Goal: Task Accomplishment & Management: Use online tool/utility

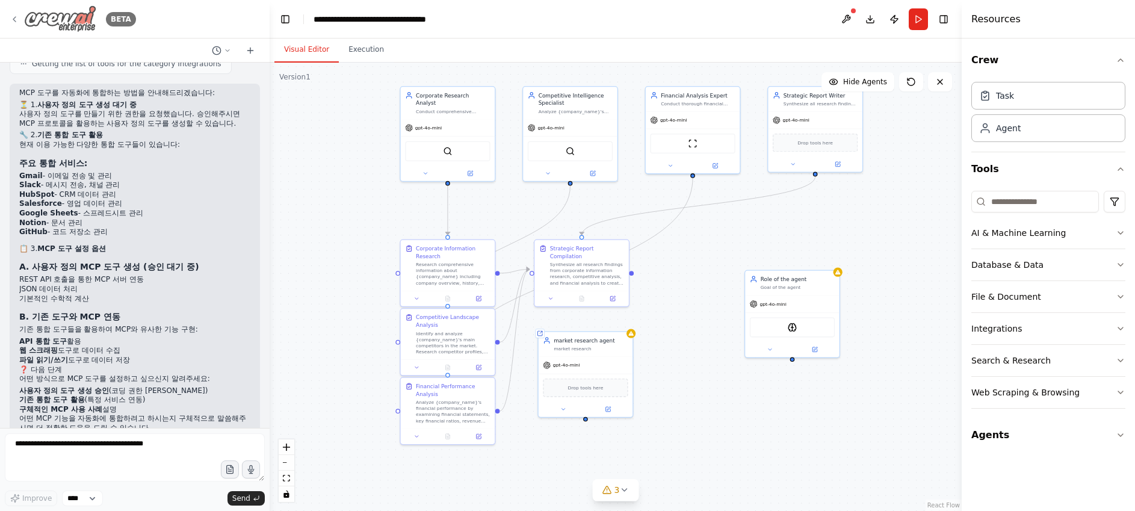
click at [17, 20] on icon at bounding box center [15, 19] width 10 height 10
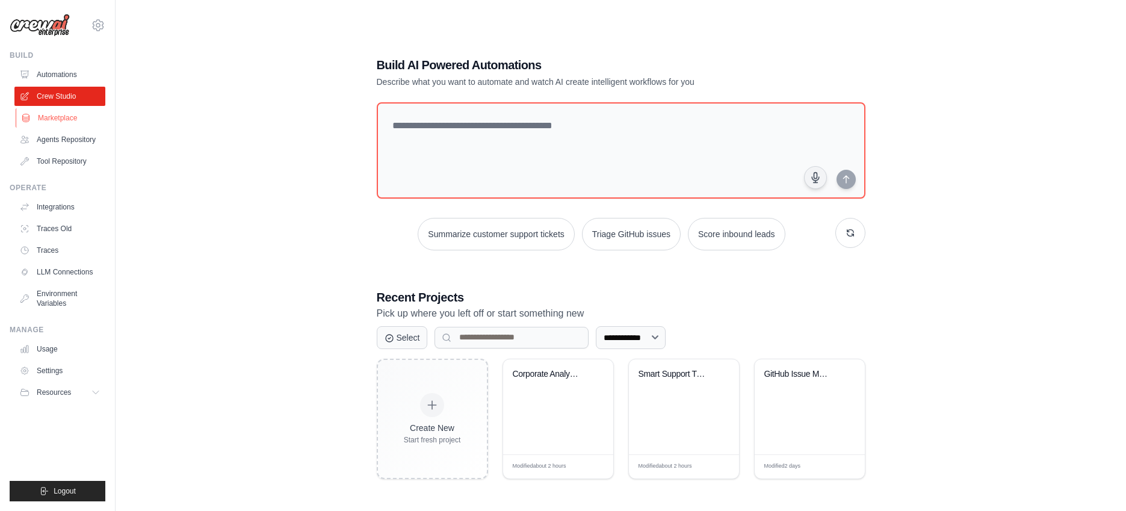
click at [61, 115] on link "Marketplace" at bounding box center [61, 117] width 91 height 19
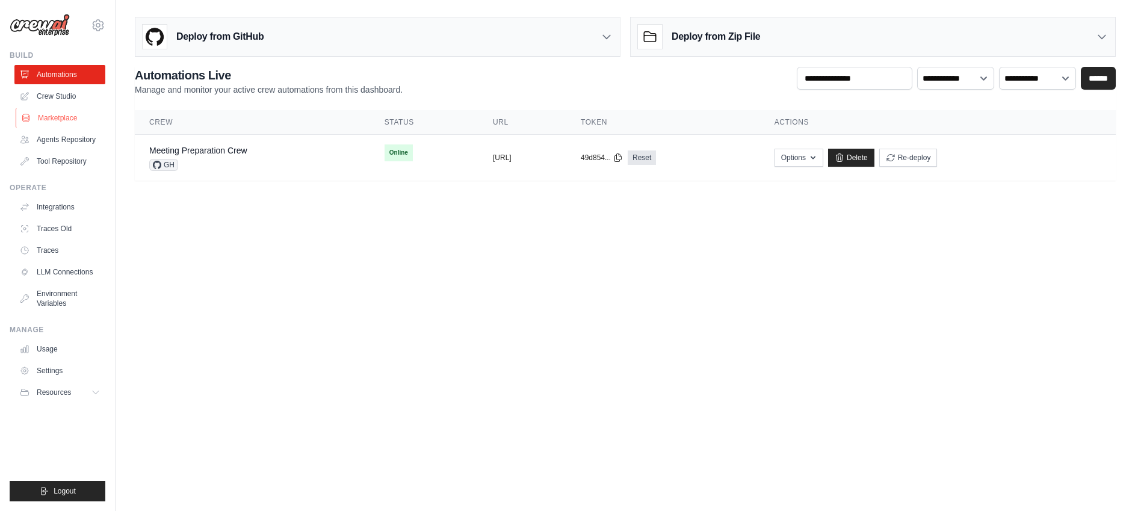
click at [53, 119] on link "Marketplace" at bounding box center [61, 117] width 91 height 19
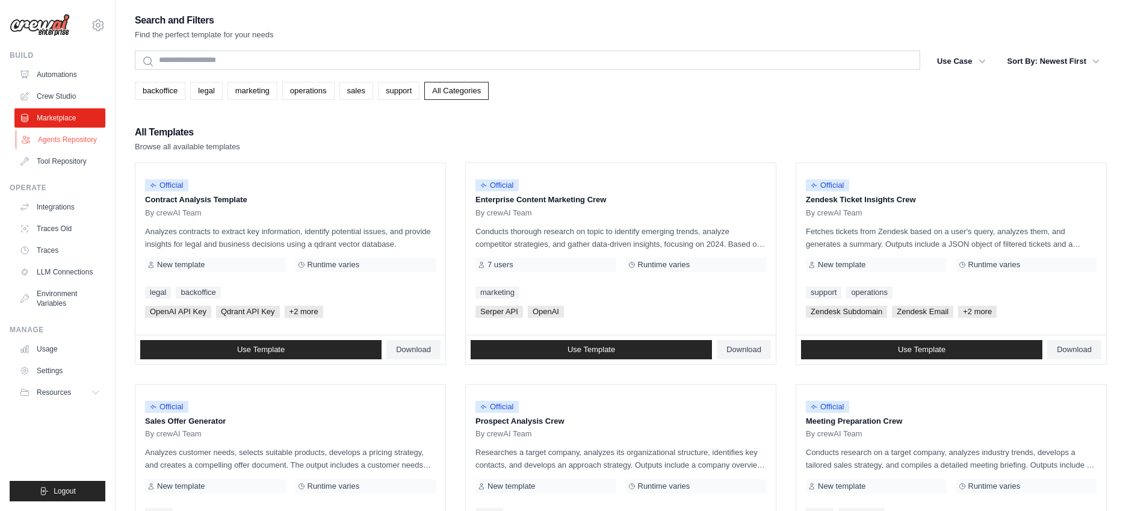
click at [58, 138] on link "Agents Repository" at bounding box center [61, 139] width 91 height 19
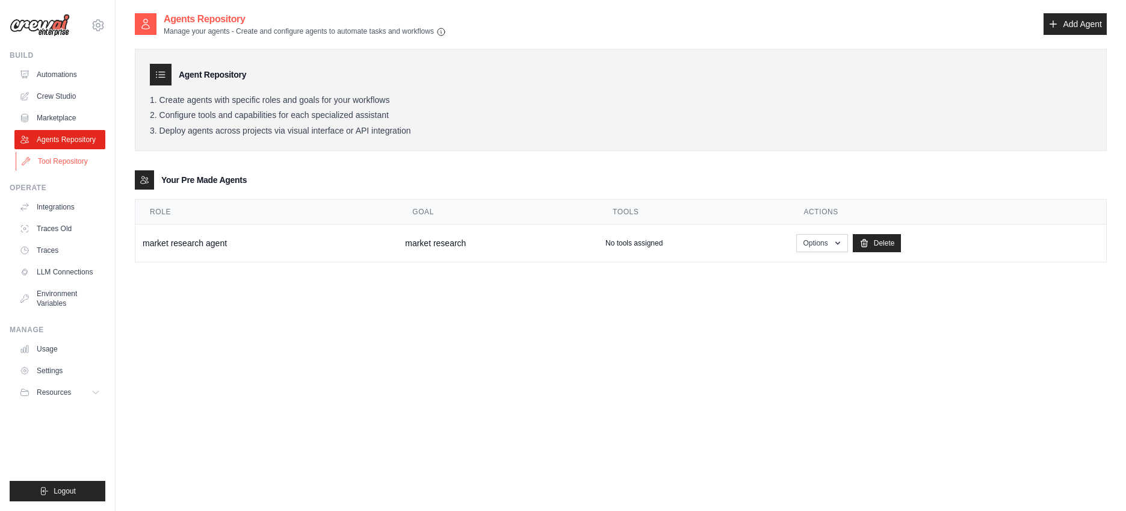
click at [90, 161] on link "Tool Repository" at bounding box center [61, 161] width 91 height 19
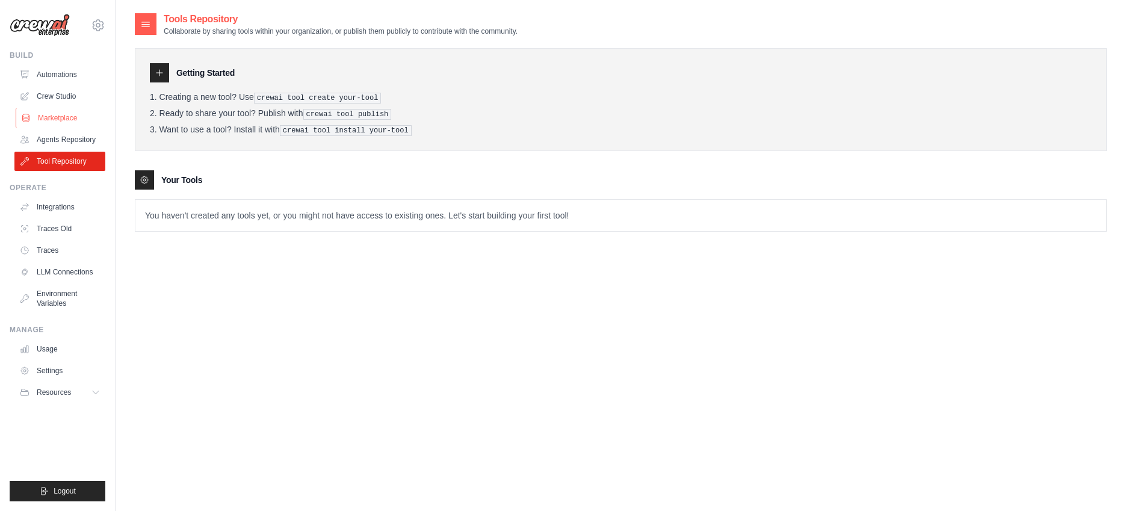
click at [60, 126] on link "Marketplace" at bounding box center [61, 117] width 91 height 19
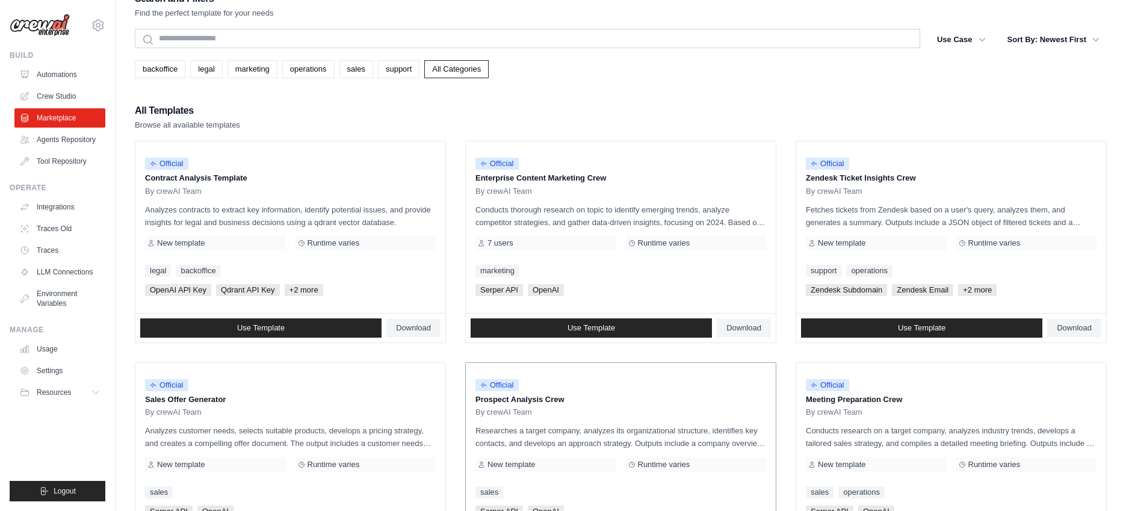
scroll to position [28, 0]
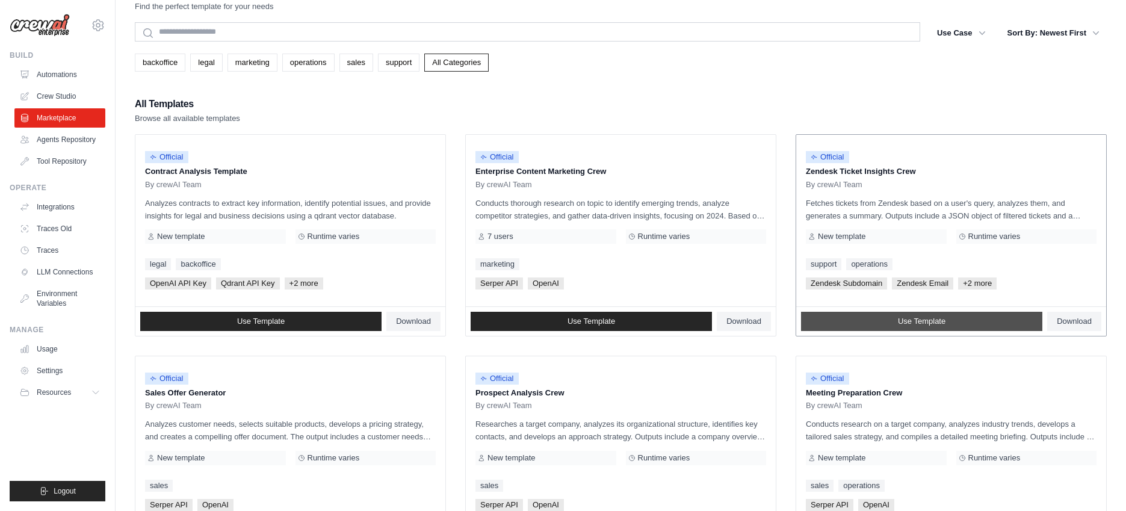
click at [890, 319] on link "Use Template" at bounding box center [921, 321] width 241 height 19
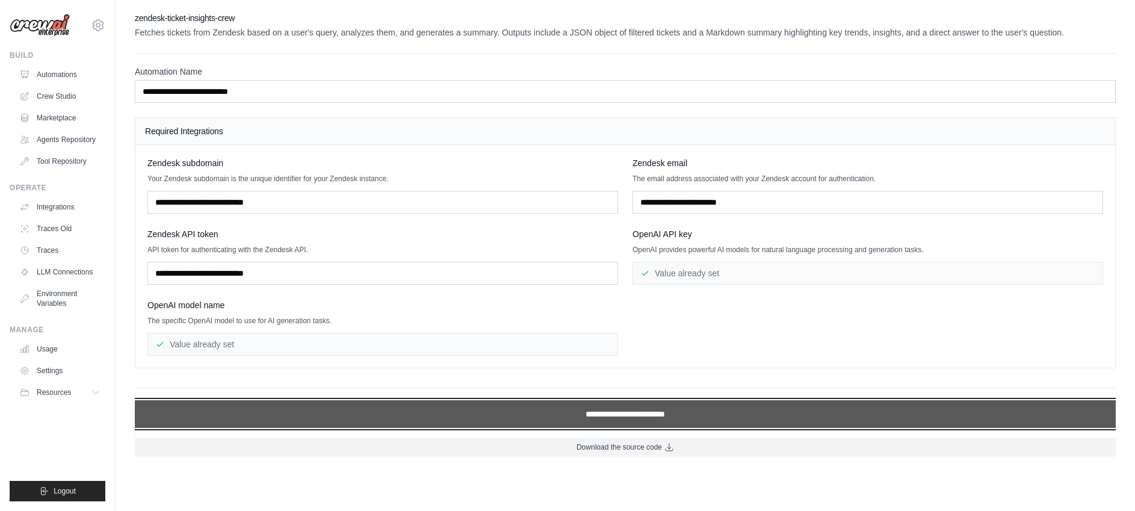
click at [800, 426] on input "**********" at bounding box center [625, 414] width 981 height 28
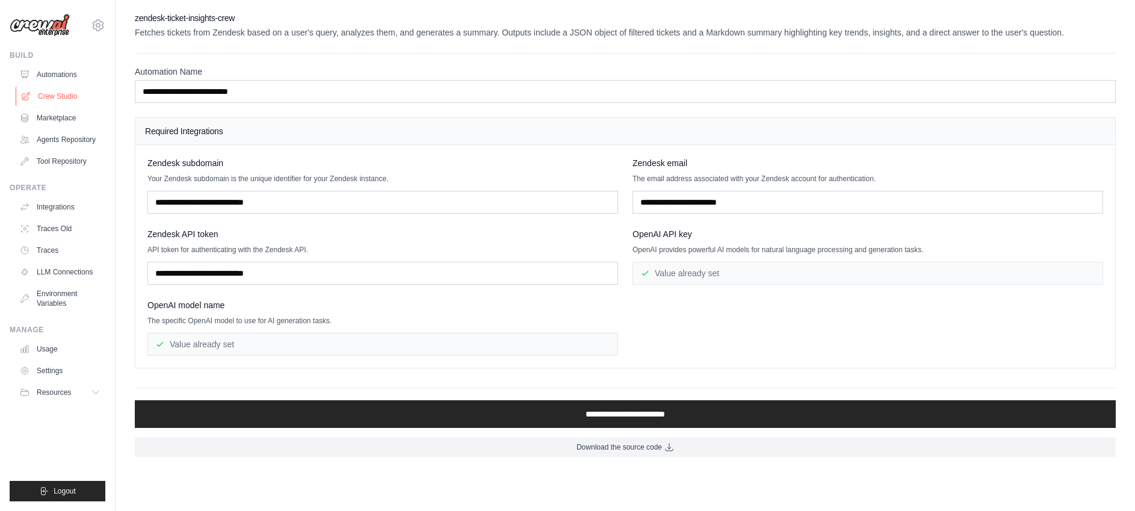
click at [73, 95] on link "Crew Studio" at bounding box center [61, 96] width 91 height 19
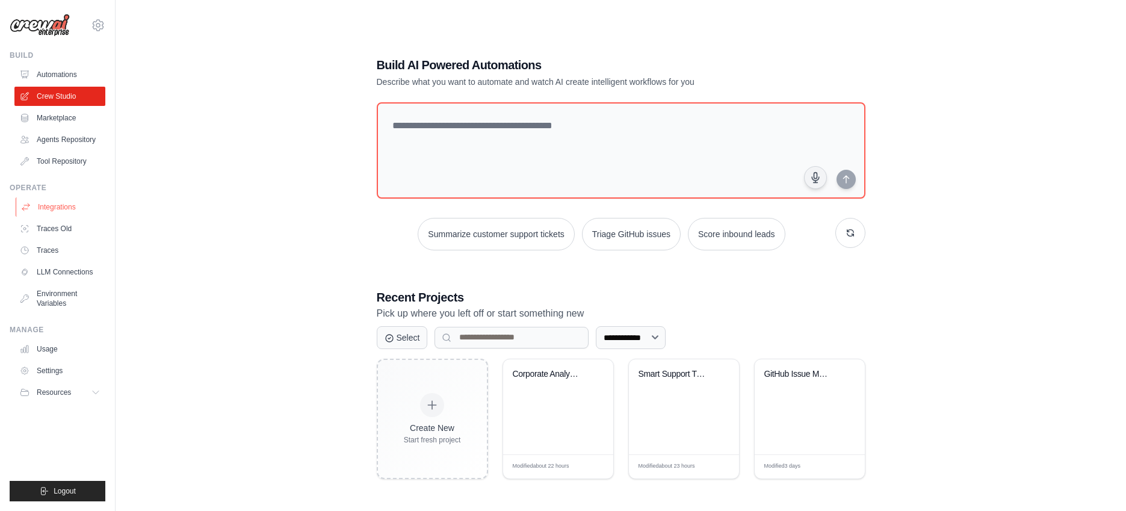
click at [42, 200] on link "Integrations" at bounding box center [61, 206] width 91 height 19
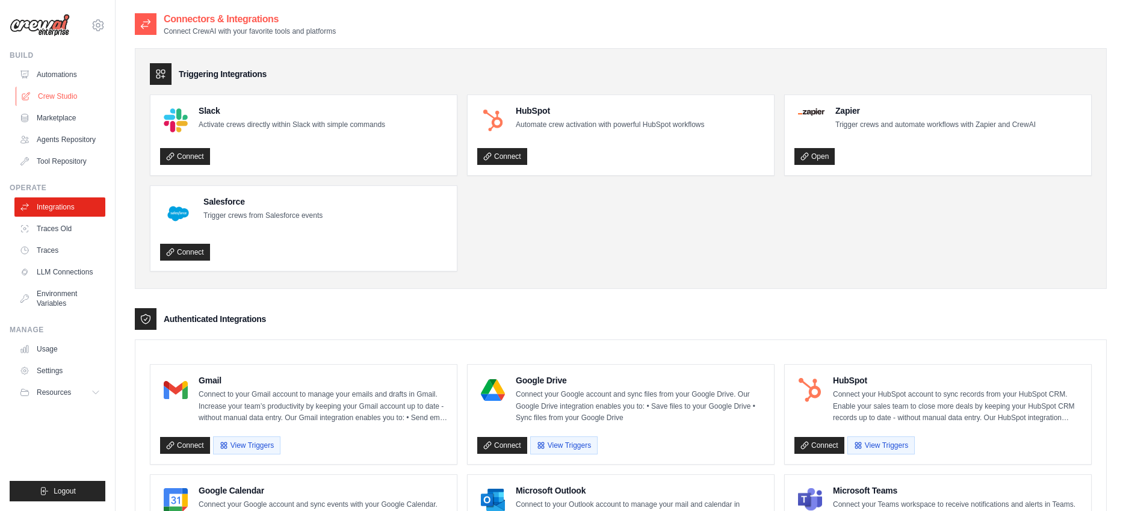
click at [56, 93] on link "Crew Studio" at bounding box center [61, 96] width 91 height 19
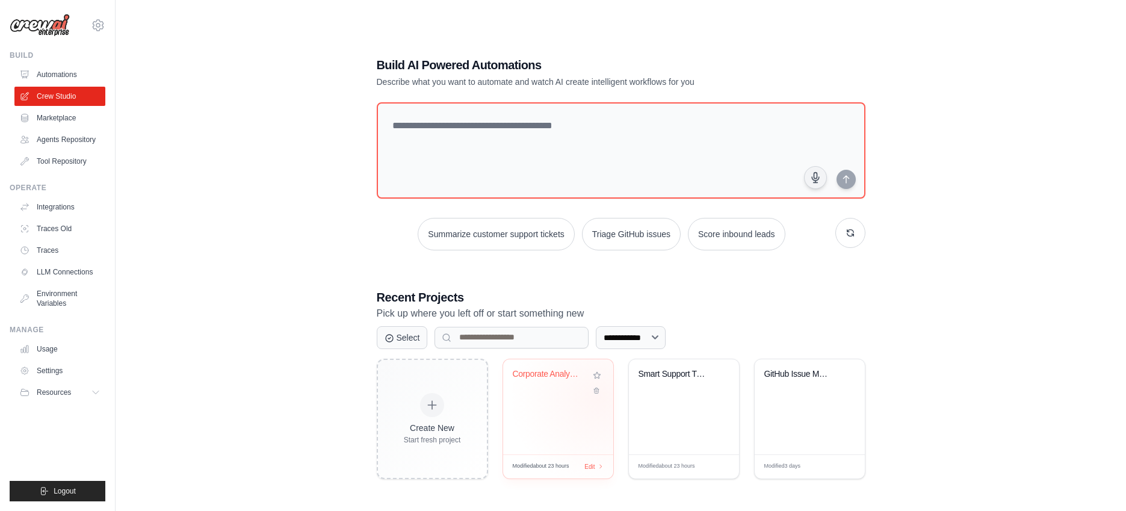
click at [599, 399] on div "Corporate Analysis Multi-Agent Syst..." at bounding box center [558, 406] width 110 height 95
click at [81, 80] on link "Automations" at bounding box center [61, 74] width 91 height 19
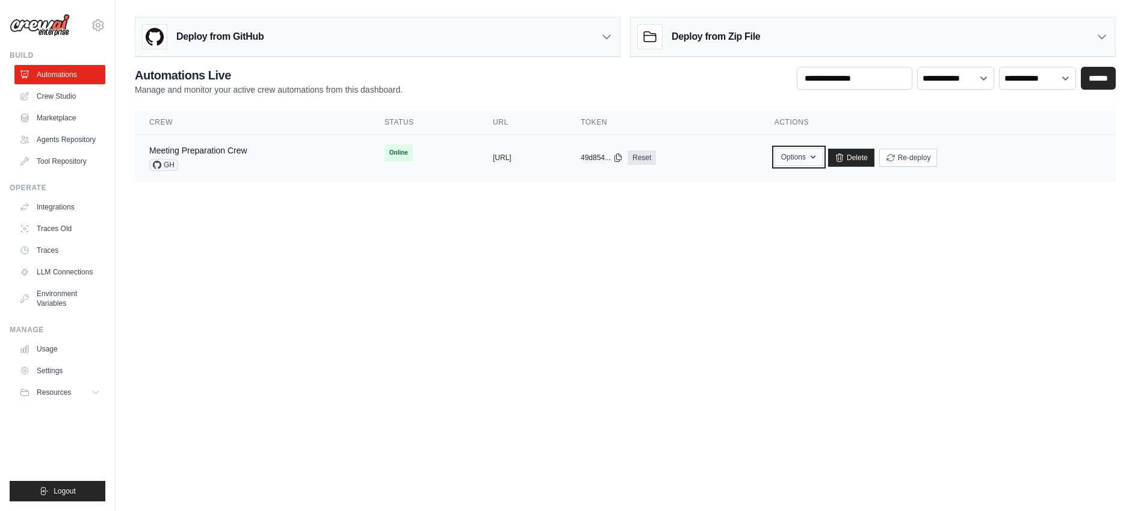
click at [823, 163] on button "Options" at bounding box center [799, 157] width 49 height 18
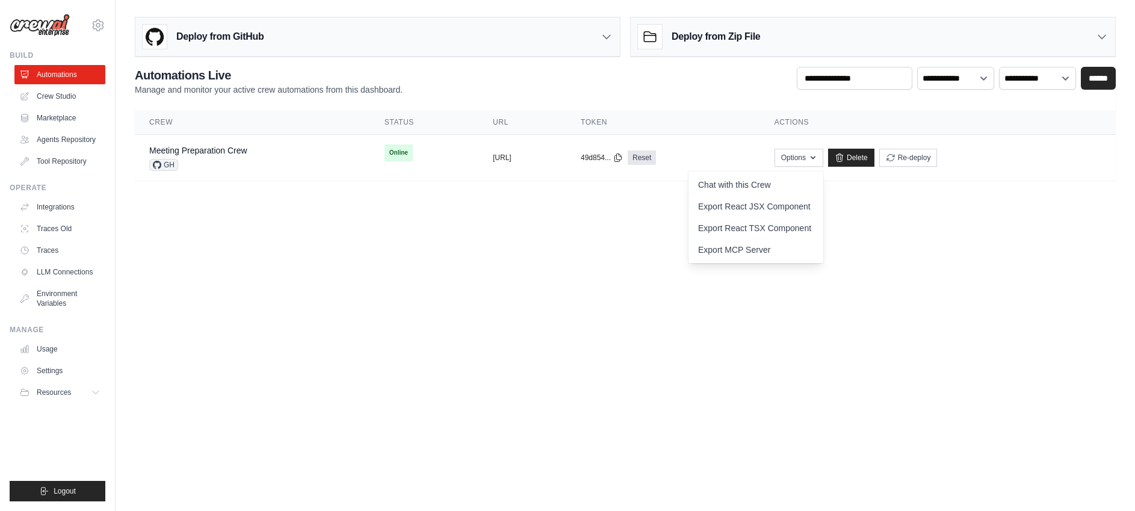
click at [753, 385] on body "cvb1060@gmail.com Settings Build Automations" at bounding box center [567, 255] width 1135 height 511
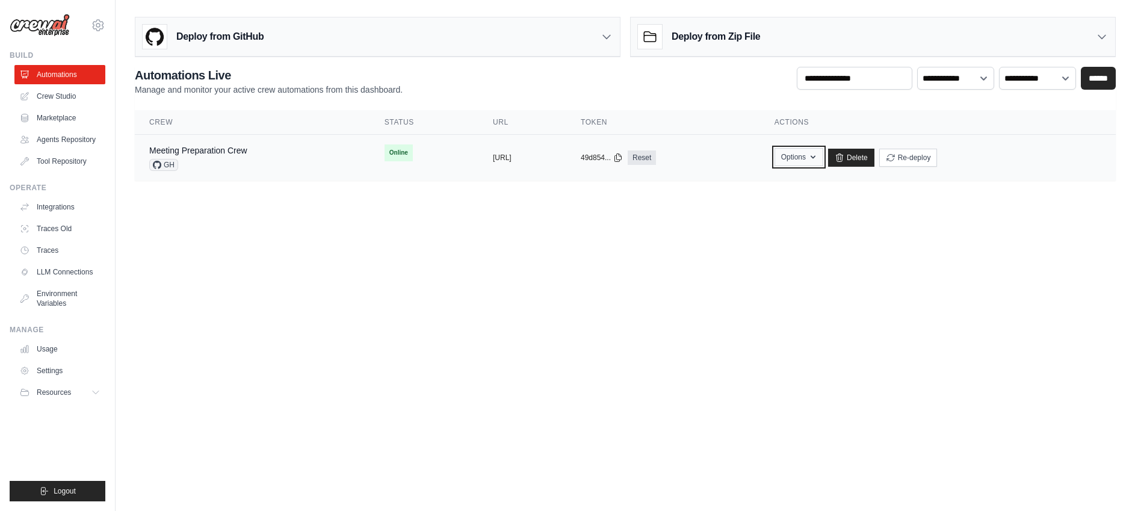
click at [823, 163] on button "Options" at bounding box center [799, 157] width 49 height 18
click at [66, 205] on link "Integrations" at bounding box center [61, 206] width 91 height 19
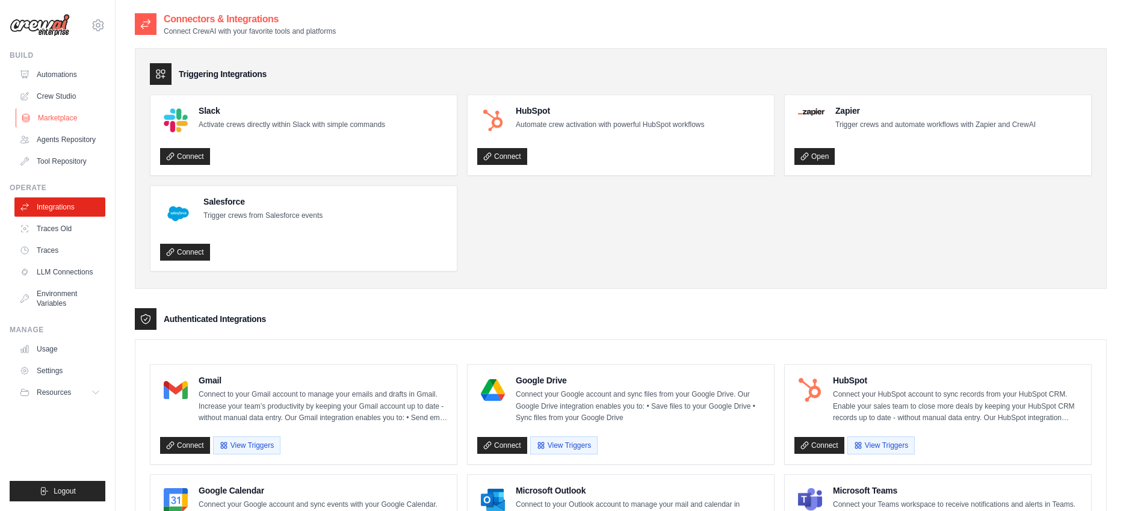
click at [52, 117] on link "Marketplace" at bounding box center [61, 117] width 91 height 19
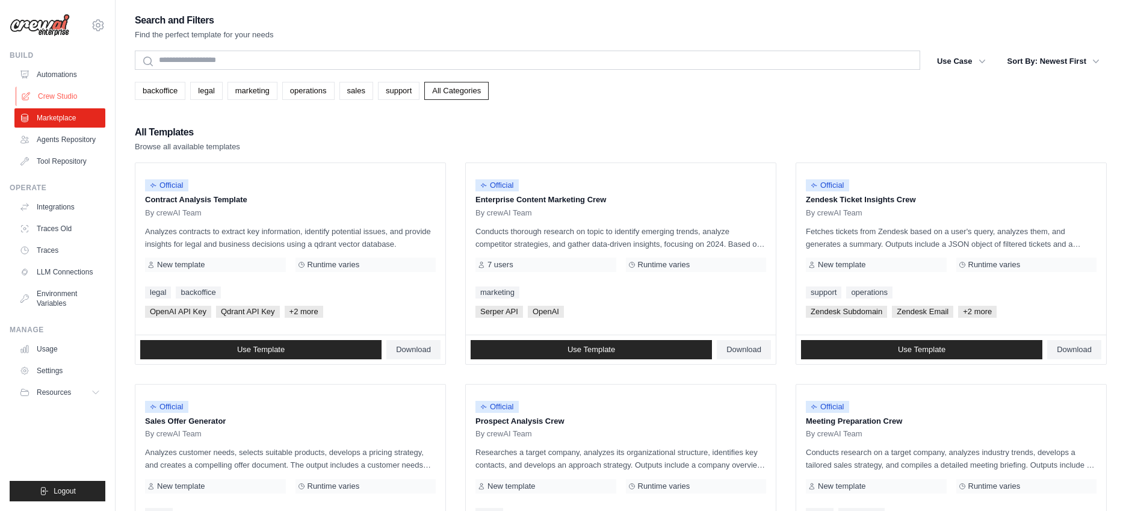
click at [60, 96] on link "Crew Studio" at bounding box center [61, 96] width 91 height 19
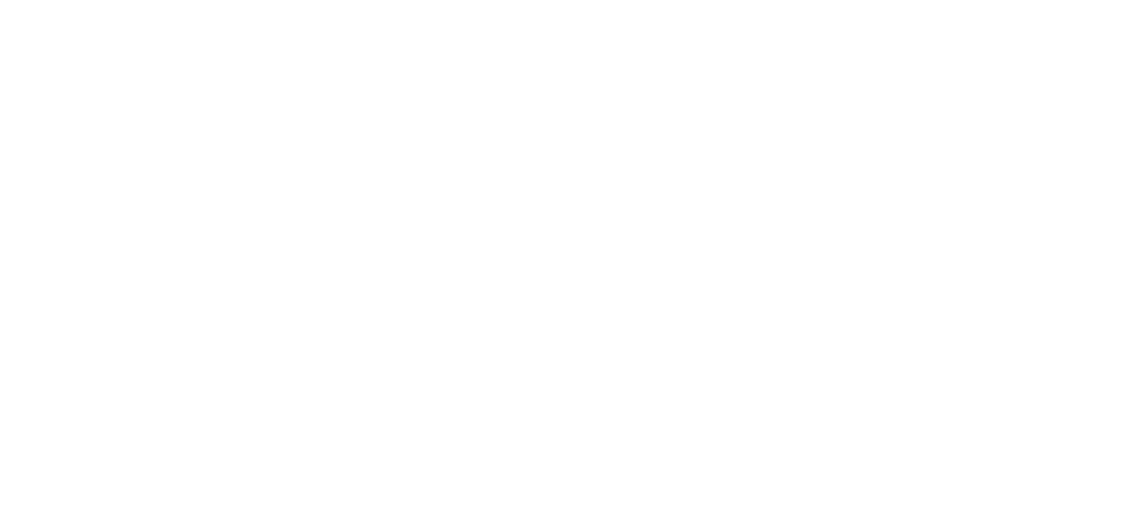
click at [570, 0] on html at bounding box center [567, 0] width 1135 height 0
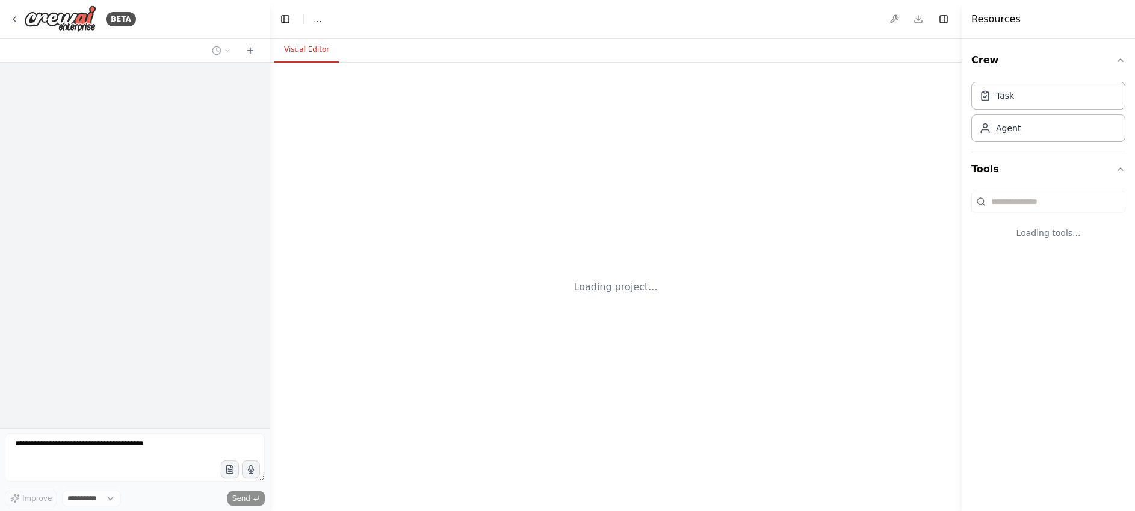
select select "****"
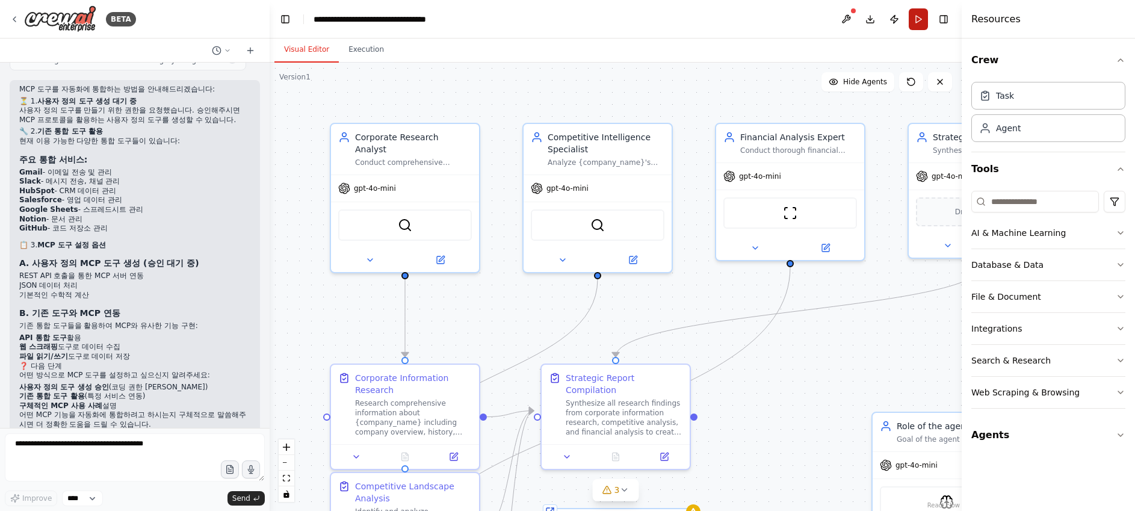
click at [920, 25] on button "Run" at bounding box center [918, 19] width 19 height 22
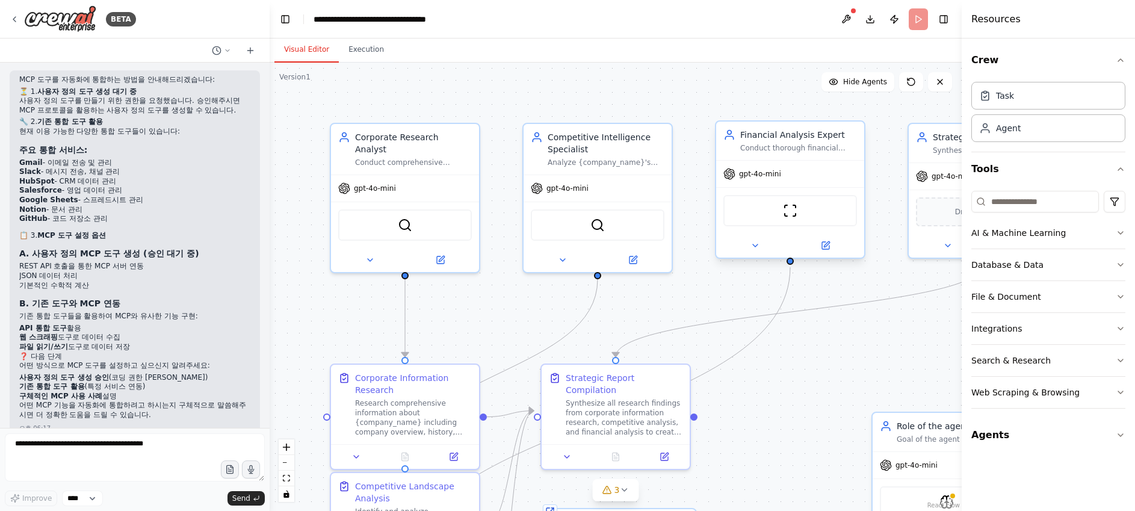
scroll to position [2005, 0]
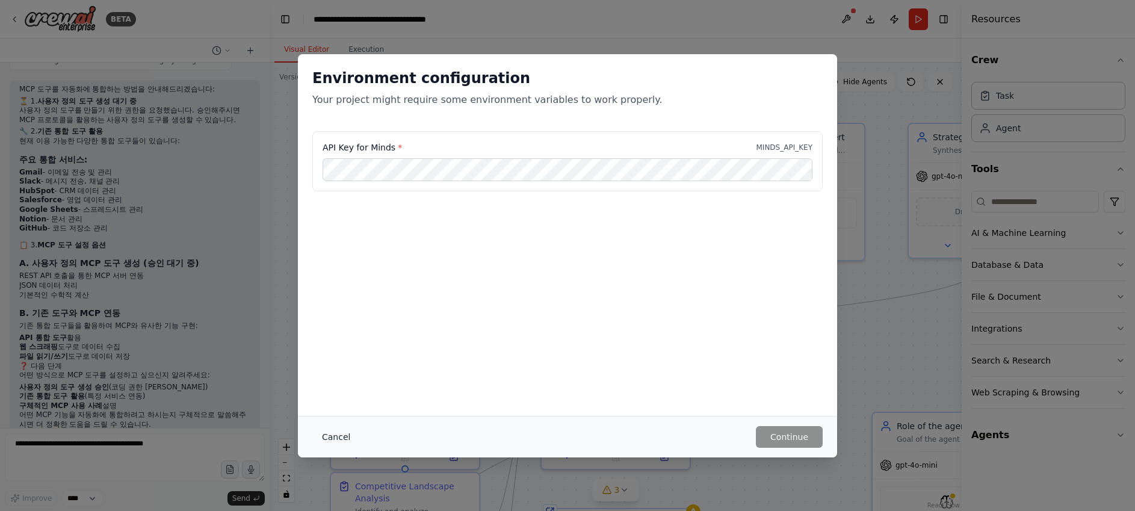
click at [336, 436] on button "Cancel" at bounding box center [336, 437] width 48 height 22
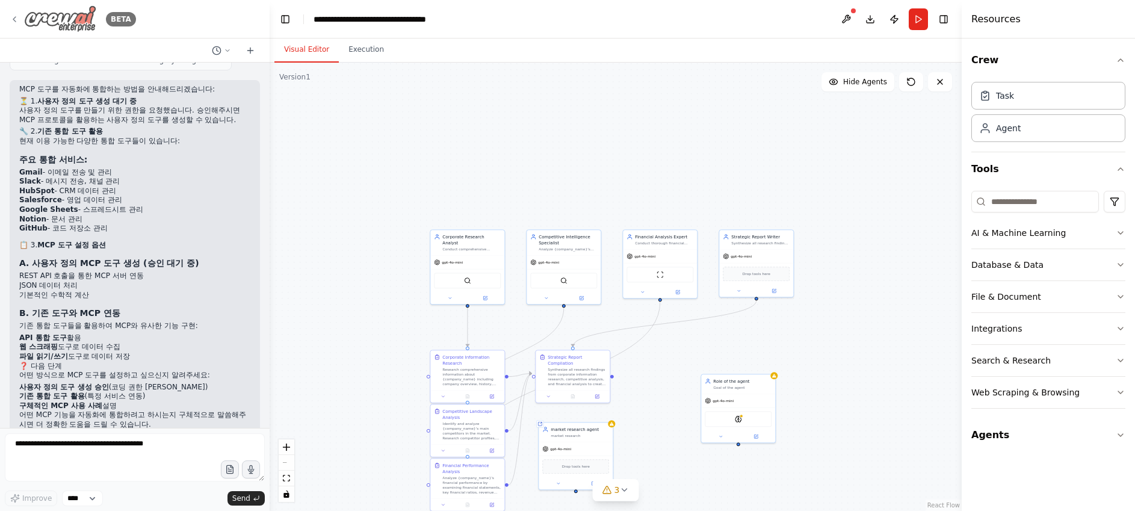
click at [26, 19] on img at bounding box center [60, 18] width 72 height 27
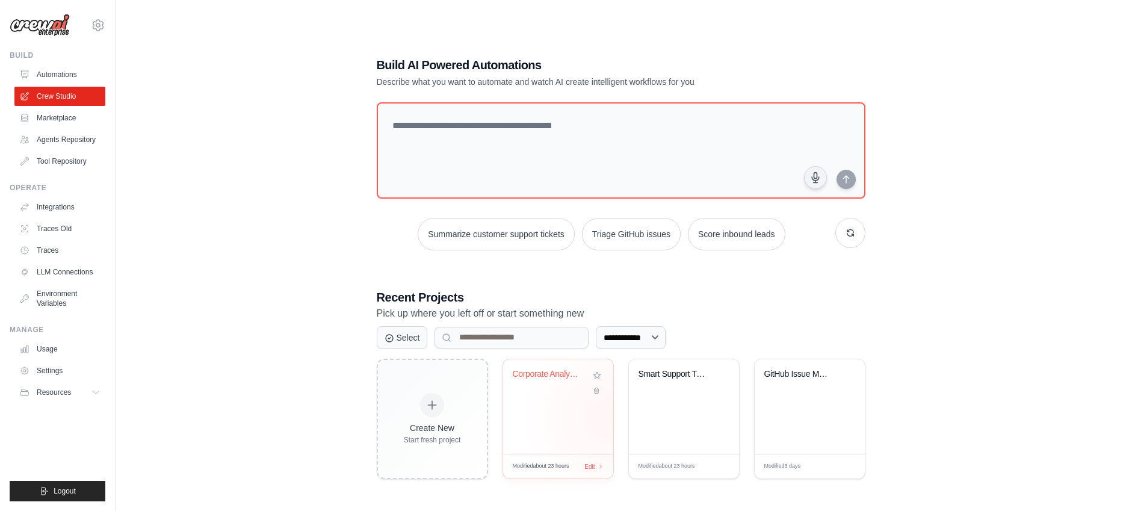
click at [574, 415] on div "Corporate Analysis Multi-Agent Syst..." at bounding box center [558, 406] width 110 height 95
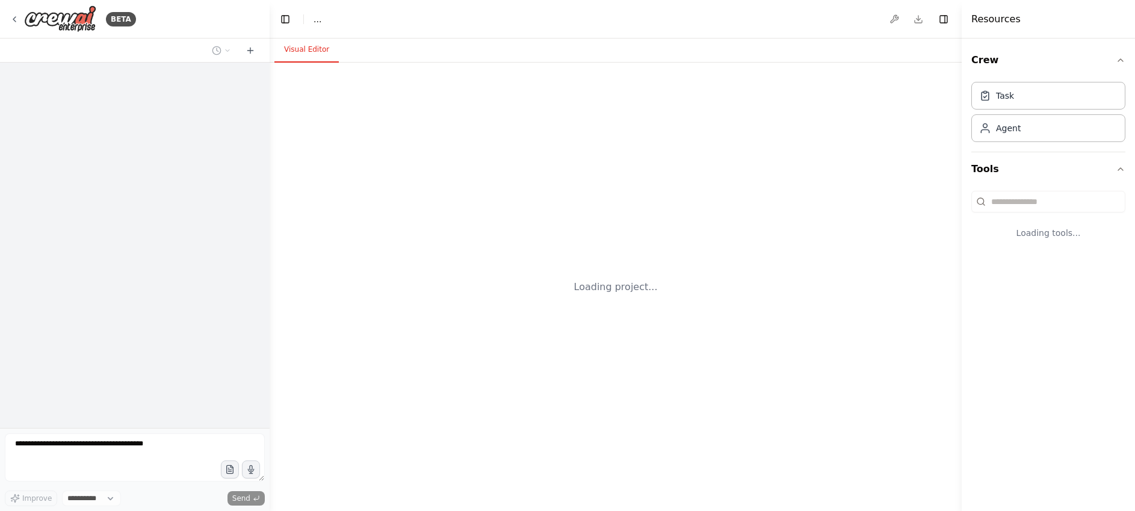
select select "****"
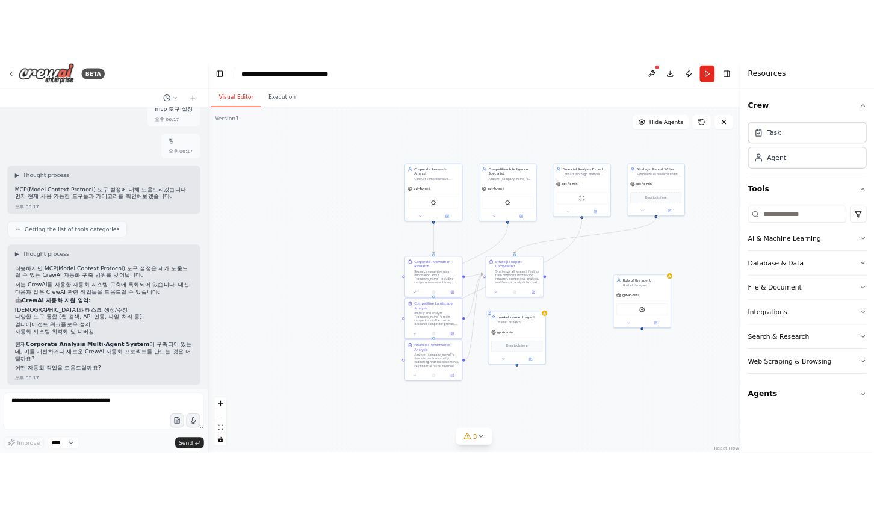
scroll to position [1386, 0]
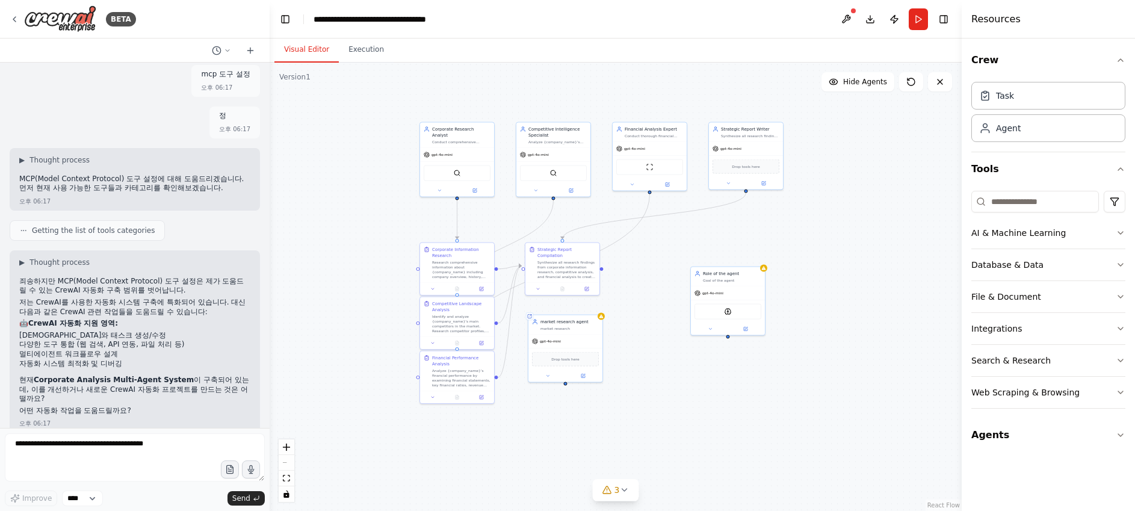
drag, startPoint x: 791, startPoint y: 371, endPoint x: 649, endPoint y: 249, distance: 186.9
click at [649, 249] on div ".deletable-edge-delete-btn { width: 20px; height: 20px; border: 0px solid #ffff…" at bounding box center [616, 287] width 692 height 448
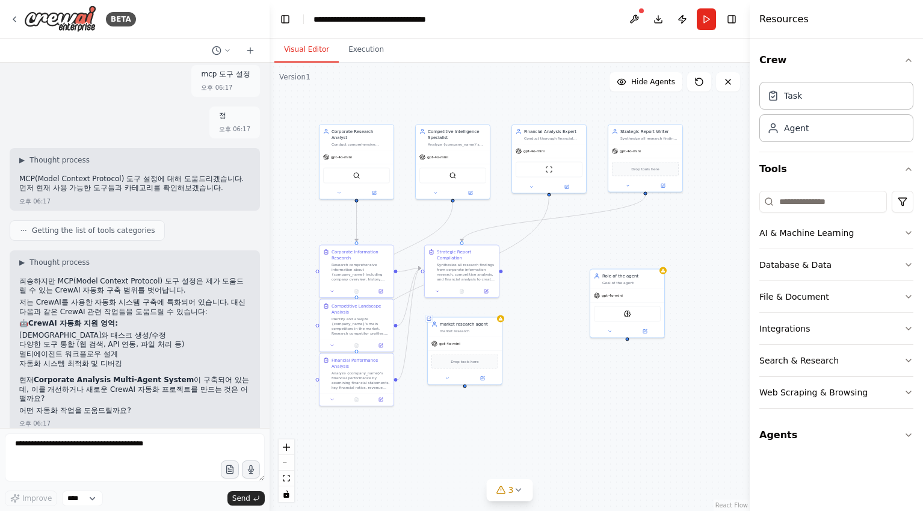
drag, startPoint x: 648, startPoint y: 352, endPoint x: 550, endPoint y: 361, distance: 98.0
click at [549, 360] on div ".deletable-edge-delete-btn { width: 20px; height: 20px; border: 0px solid #ffff…" at bounding box center [510, 287] width 480 height 448
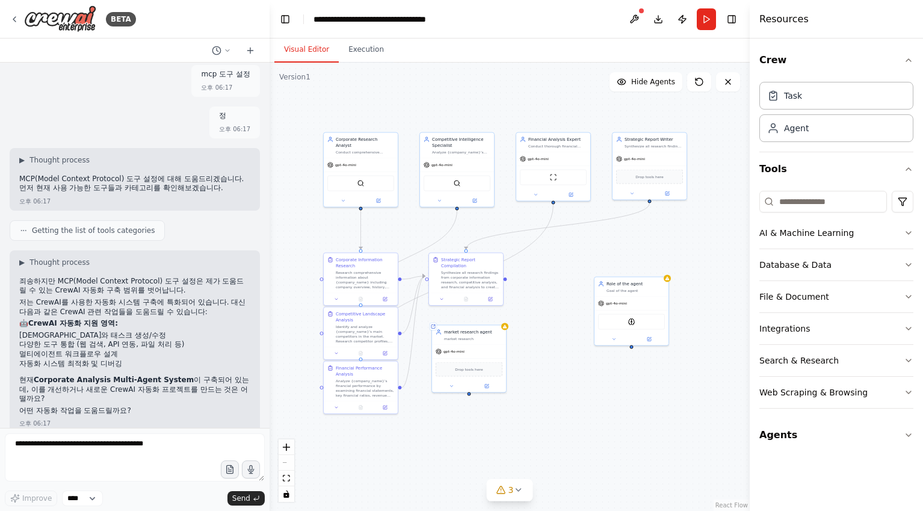
click at [554, 364] on div ".deletable-edge-delete-btn { width: 20px; height: 20px; border: 0px solid #ffff…" at bounding box center [510, 287] width 480 height 448
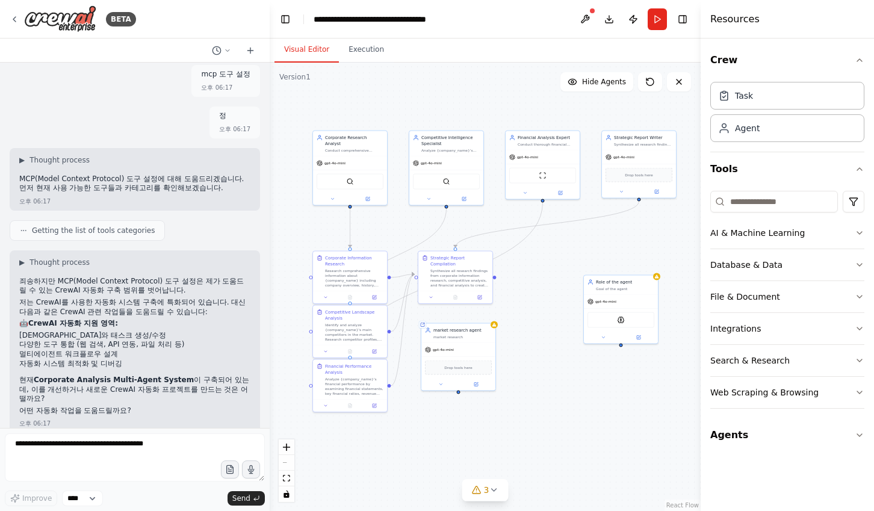
click at [543, 394] on div ".deletable-edge-delete-btn { width: 20px; height: 20px; border: 0px solid #ffff…" at bounding box center [485, 287] width 431 height 448
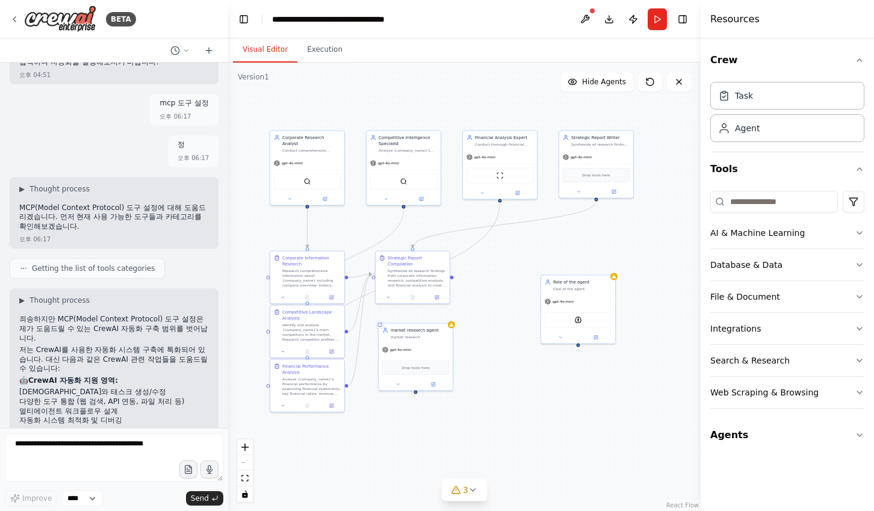
scroll to position [1443, 0]
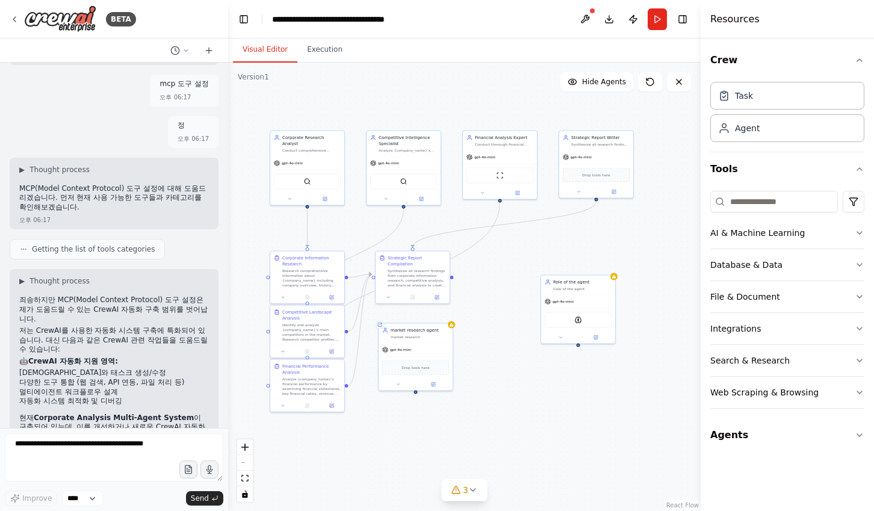
drag, startPoint x: 269, startPoint y: 261, endPoint x: 228, endPoint y: 263, distance: 41.0
click at [228, 263] on div "BETA 기업 분석을 위한 멀티에이전트 구축 오후 04:50 ▶ Thought process 기업 분석을 위한 멀티에이전트 시스템을 구축해드리…" at bounding box center [437, 255] width 874 height 511
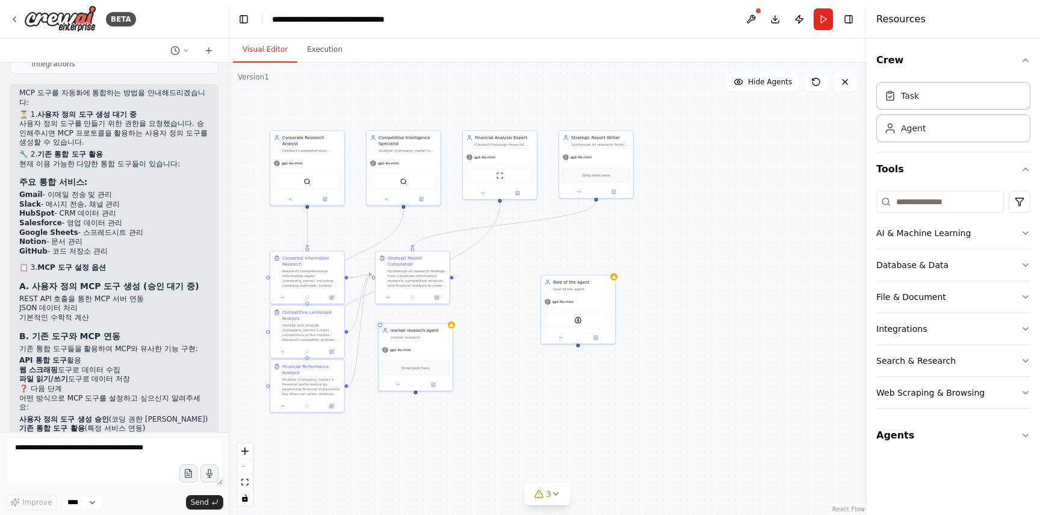
scroll to position [2086, 0]
